Goal: Download file/media

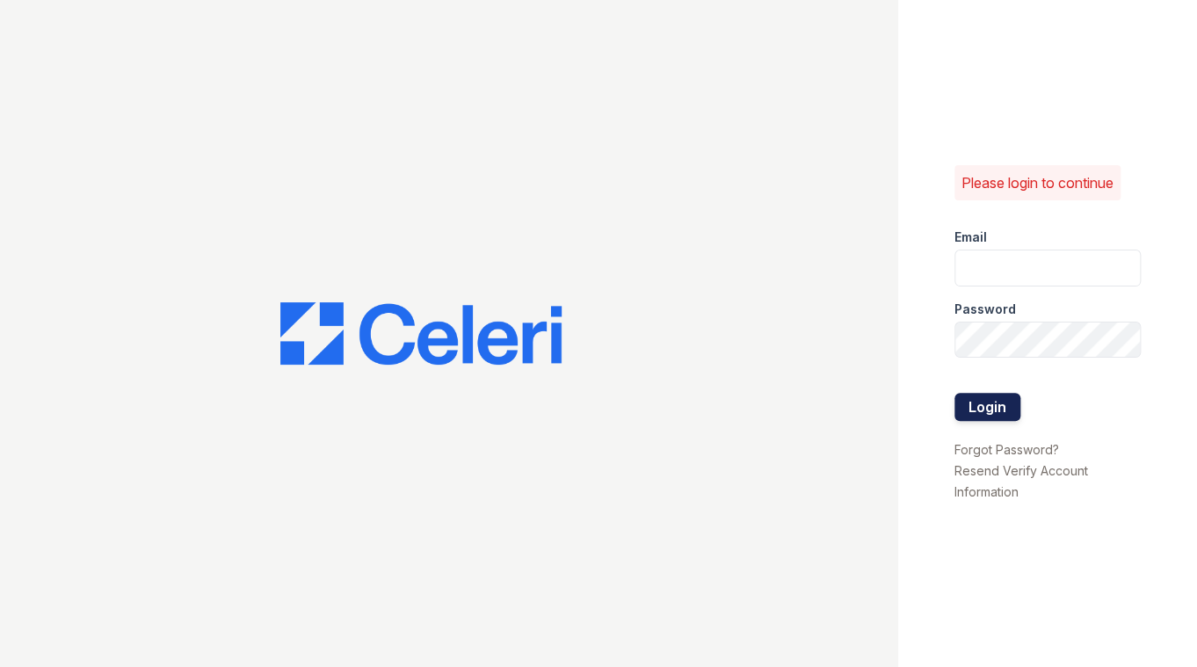
type input "[EMAIL_ADDRESS][DOMAIN_NAME]"
click at [981, 410] on button "Login" at bounding box center [988, 407] width 66 height 28
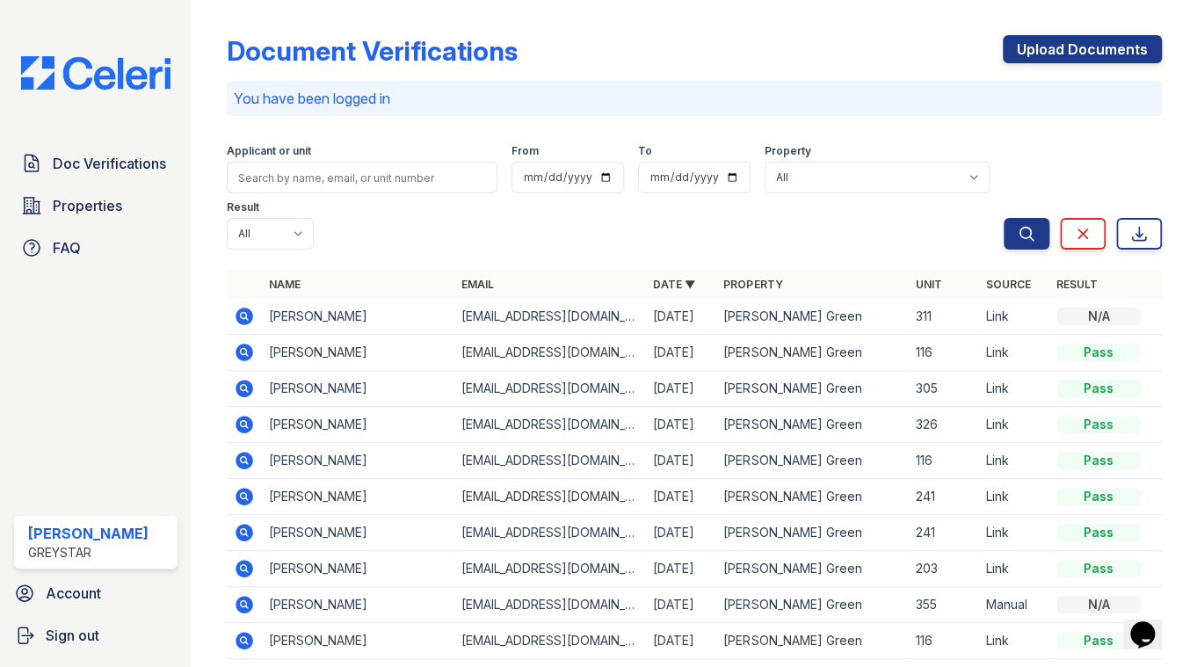
click at [250, 315] on icon at bounding box center [245, 317] width 18 height 18
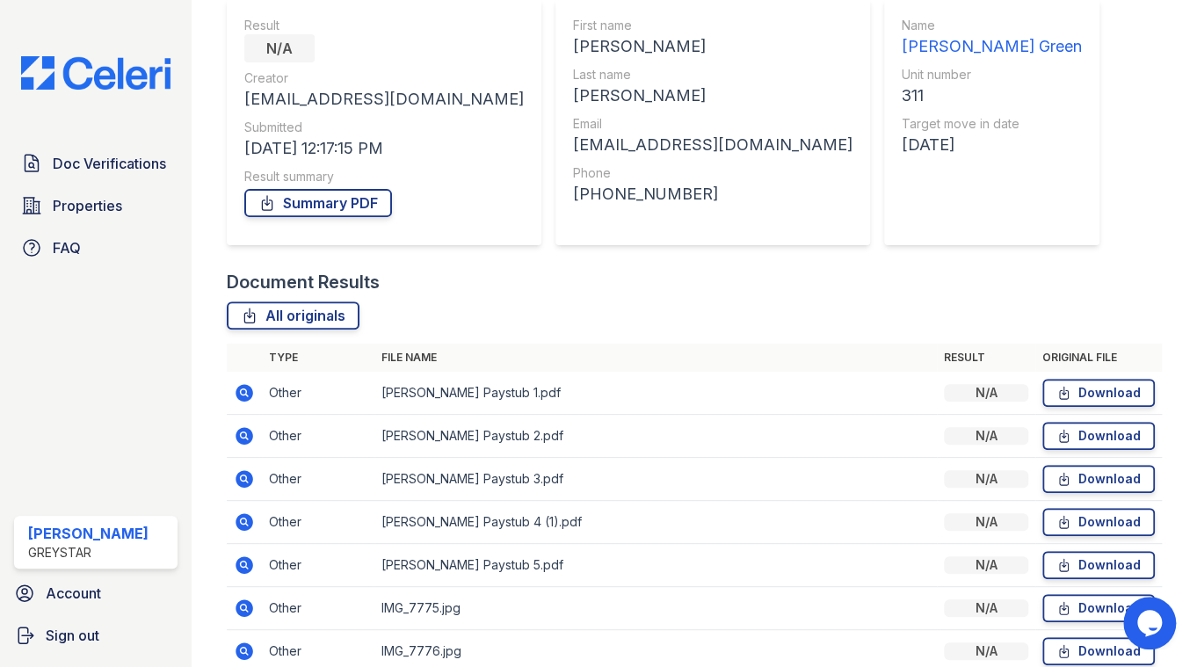
scroll to position [244, 0]
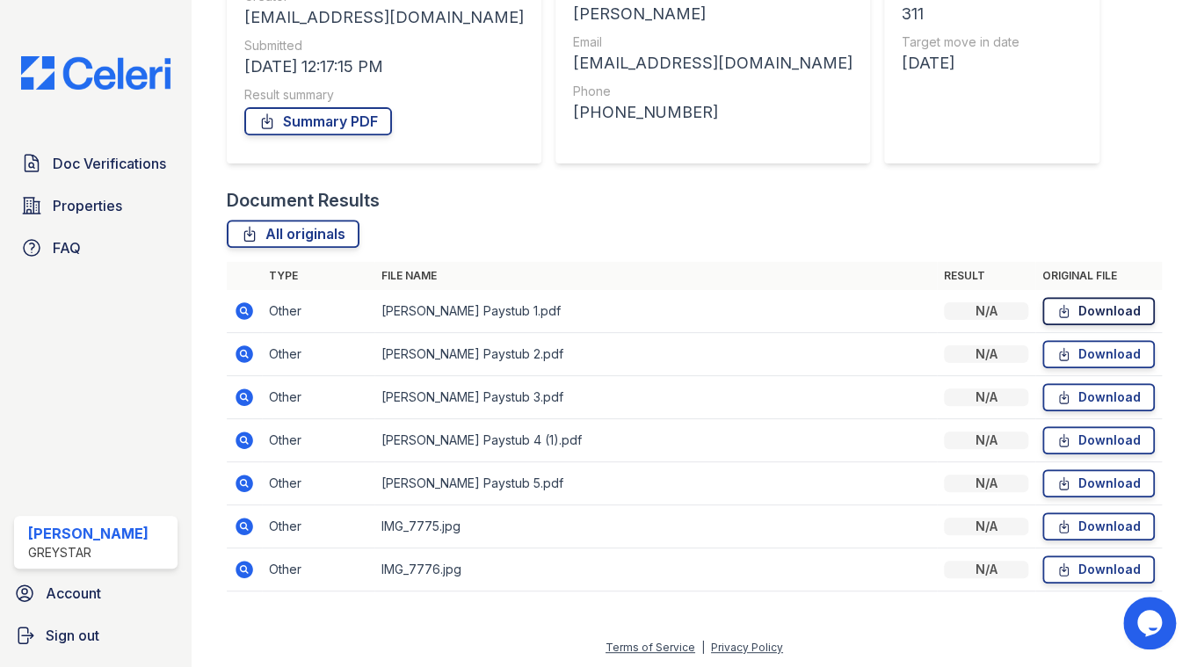
click at [1096, 309] on link "Download" at bounding box center [1098, 311] width 113 height 28
drag, startPoint x: 1087, startPoint y: 531, endPoint x: 1068, endPoint y: 527, distance: 19.7
click at [1087, 531] on link "Download" at bounding box center [1098, 526] width 113 height 28
